Goal: Task Accomplishment & Management: Manage account settings

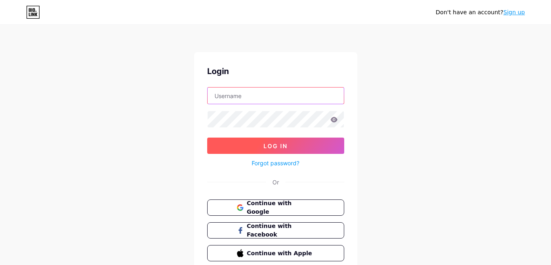
type input "[EMAIL_ADDRESS][DOMAIN_NAME]"
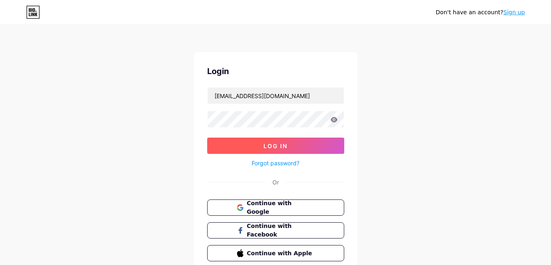
click at [272, 146] on span "Log In" at bounding box center [275, 146] width 24 height 7
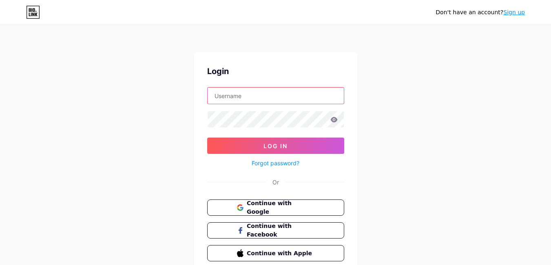
type input "[EMAIL_ADDRESS][DOMAIN_NAME]"
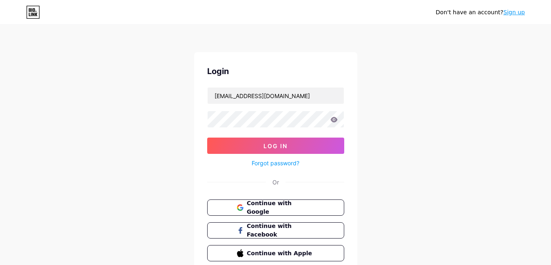
click at [272, 146] on span "Log In" at bounding box center [275, 146] width 24 height 7
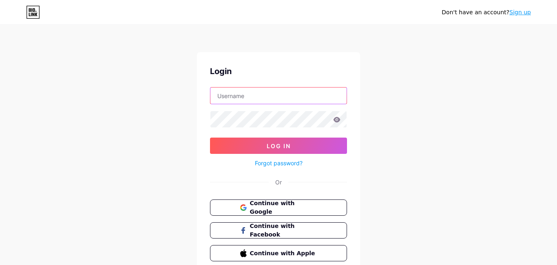
type input "[EMAIL_ADDRESS][DOMAIN_NAME]"
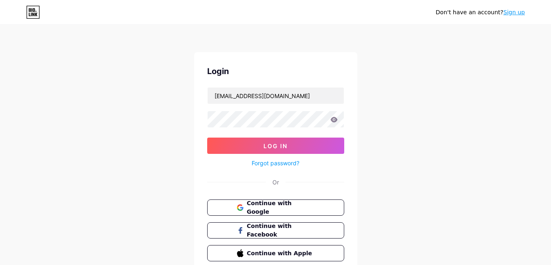
click at [272, 146] on span "Log In" at bounding box center [275, 146] width 24 height 7
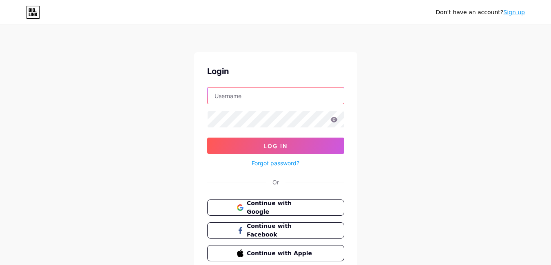
type input "[EMAIL_ADDRESS][DOMAIN_NAME]"
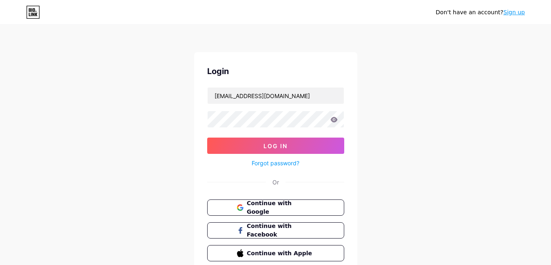
click at [334, 120] on icon at bounding box center [333, 119] width 7 height 5
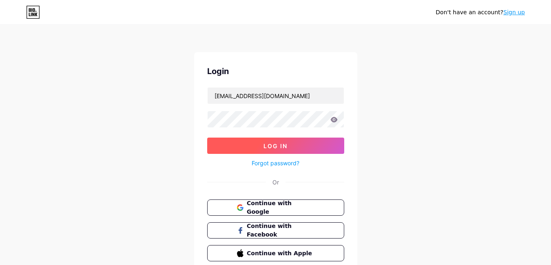
click at [319, 143] on button "Log In" at bounding box center [275, 146] width 137 height 16
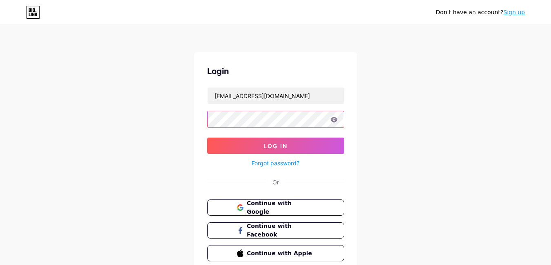
click at [202, 117] on div "Login adehartomo120281@gmail.com Log In Forgot password? Or Continue with Googl…" at bounding box center [275, 163] width 163 height 223
click at [333, 121] on icon at bounding box center [333, 119] width 7 height 5
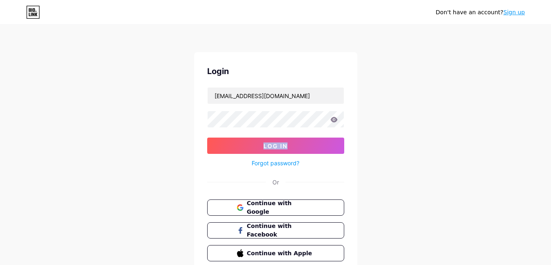
click at [333, 121] on icon at bounding box center [333, 119] width 7 height 5
click at [335, 120] on icon at bounding box center [333, 119] width 7 height 5
click at [180, 116] on div "Don't have an account? Sign up Login adehartomo120281@gmail.com Log In Forgot p…" at bounding box center [275, 150] width 551 height 301
drag, startPoint x: 21, startPoint y: 0, endPoint x: 123, endPoint y: 43, distance: 111.3
click at [123, 43] on div "Don't have an account? Sign up Login adehartomo120281@gmail.com Log In Forgot p…" at bounding box center [275, 150] width 551 height 301
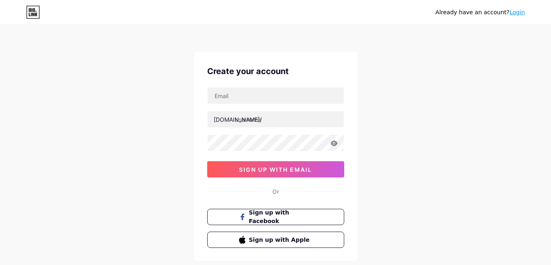
click at [517, 14] on link "Login" at bounding box center [516, 12] width 15 height 7
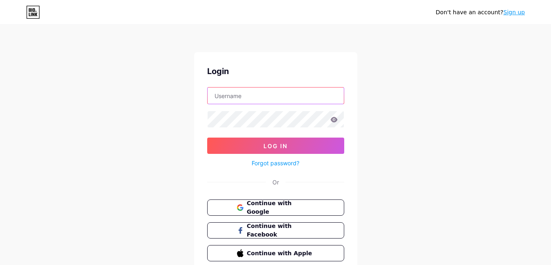
type input "[EMAIL_ADDRESS][DOMAIN_NAME]"
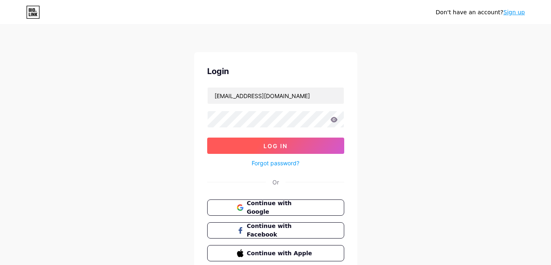
click at [281, 147] on span "Log In" at bounding box center [275, 146] width 24 height 7
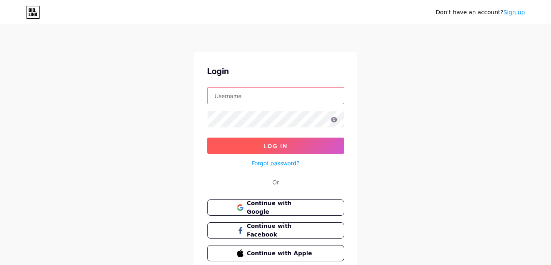
type input "adehartomo120281@gmail.com"
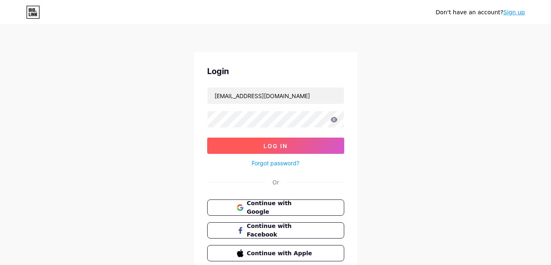
click at [224, 143] on button "Log In" at bounding box center [275, 146] width 137 height 16
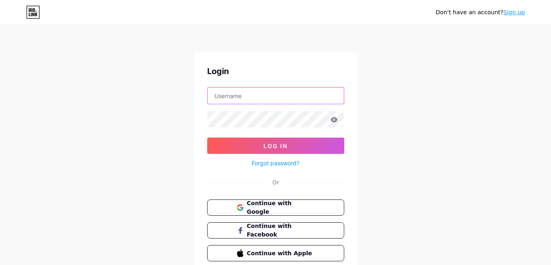
type input "adehartomo120281@gmail.com"
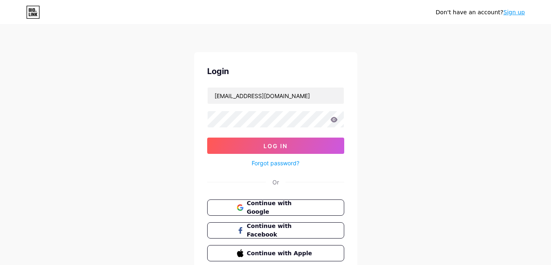
click at [224, 143] on button "Log In" at bounding box center [275, 146] width 137 height 16
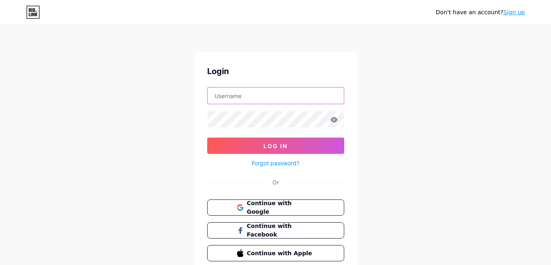
type input "[EMAIL_ADDRESS][DOMAIN_NAME]"
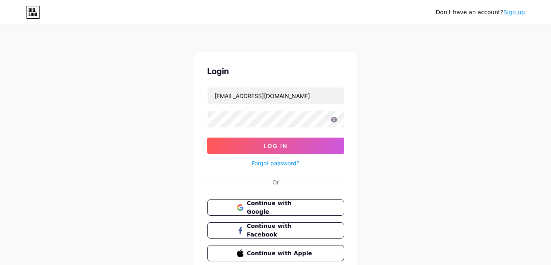
click at [498, 48] on div "Don't have an account? Sign up Login adehartomo120281@gmail.com Log In Forgot p…" at bounding box center [275, 150] width 551 height 301
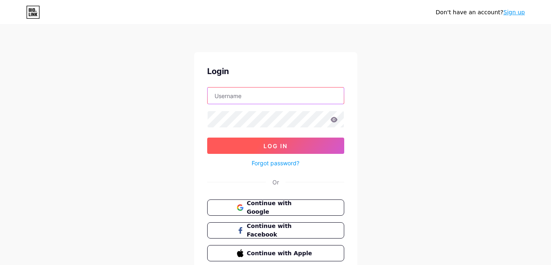
type input "[EMAIL_ADDRESS][DOMAIN_NAME]"
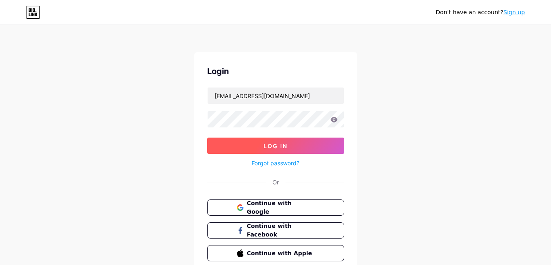
click at [240, 142] on button "Log In" at bounding box center [275, 146] width 137 height 16
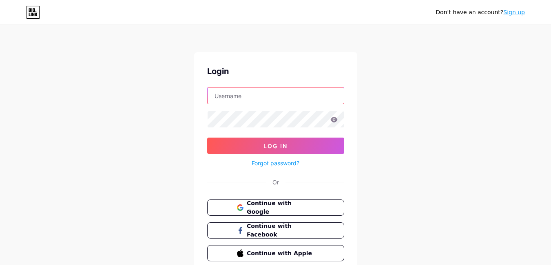
type input "[EMAIL_ADDRESS][DOMAIN_NAME]"
